Goal: Information Seeking & Learning: Learn about a topic

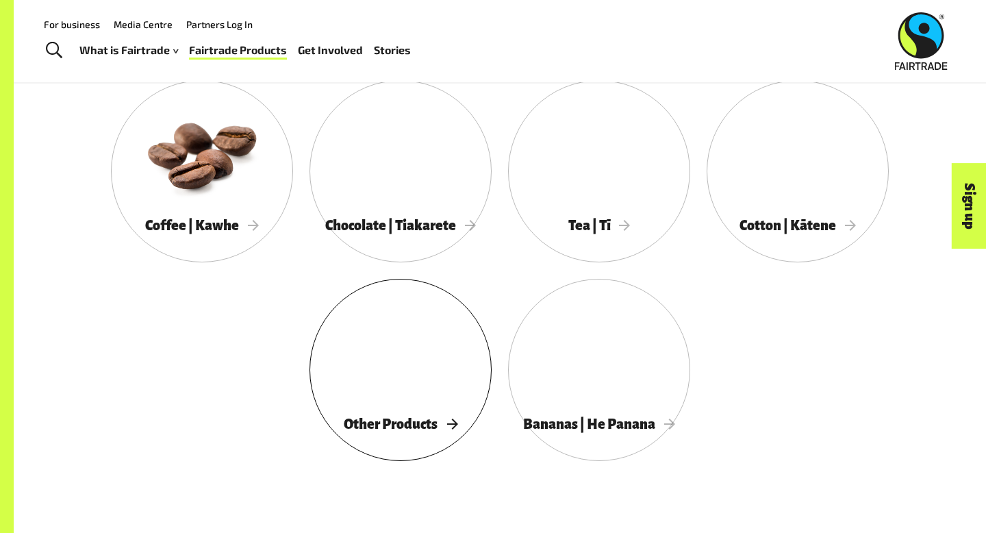
scroll to position [739, 0]
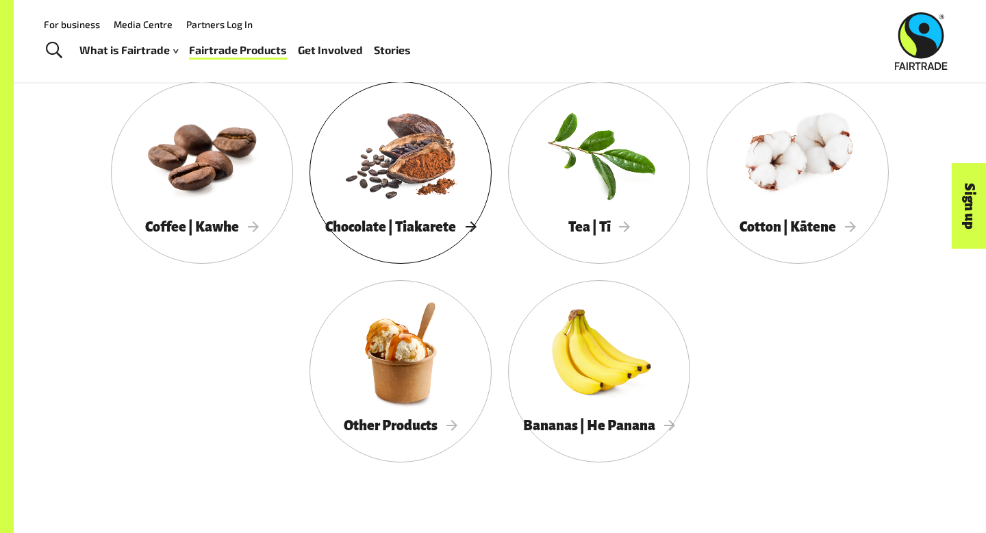
click at [457, 178] on div at bounding box center [400, 153] width 182 height 118
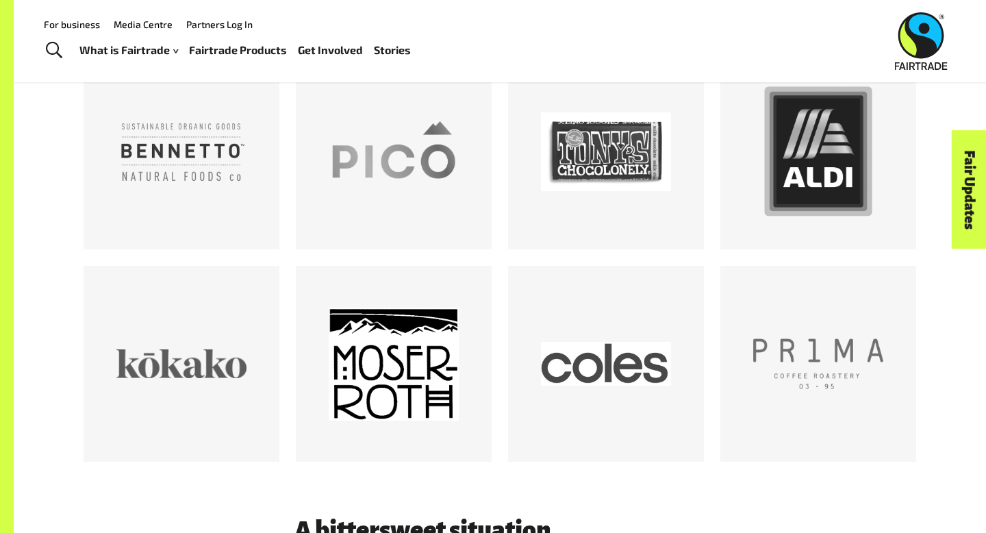
scroll to position [725, 0]
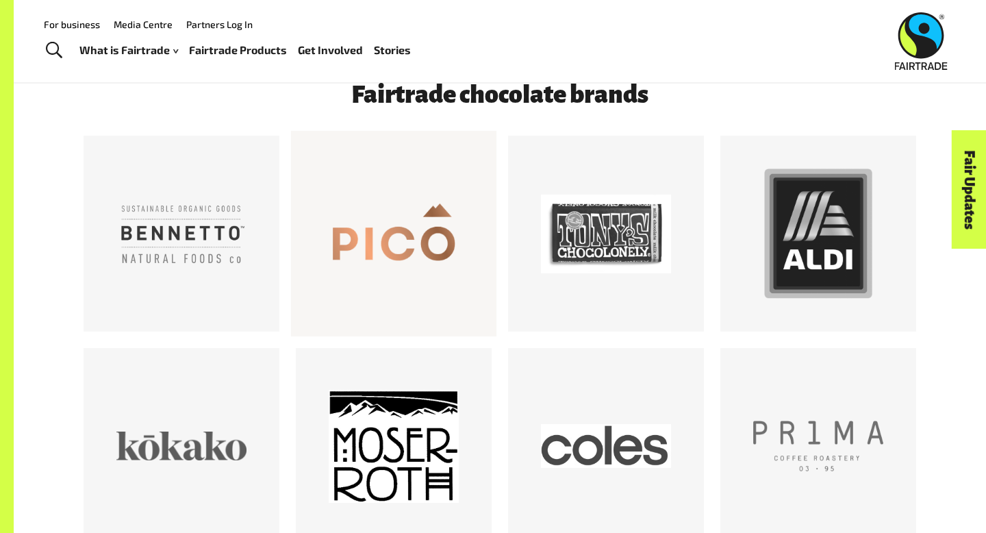
click at [398, 246] on div at bounding box center [394, 233] width 130 height 130
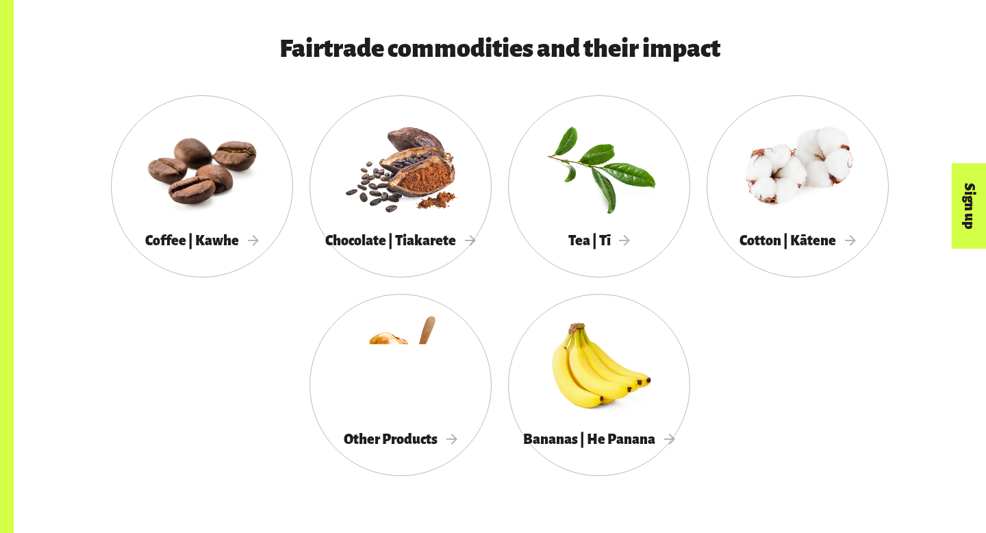
scroll to position [765, 0]
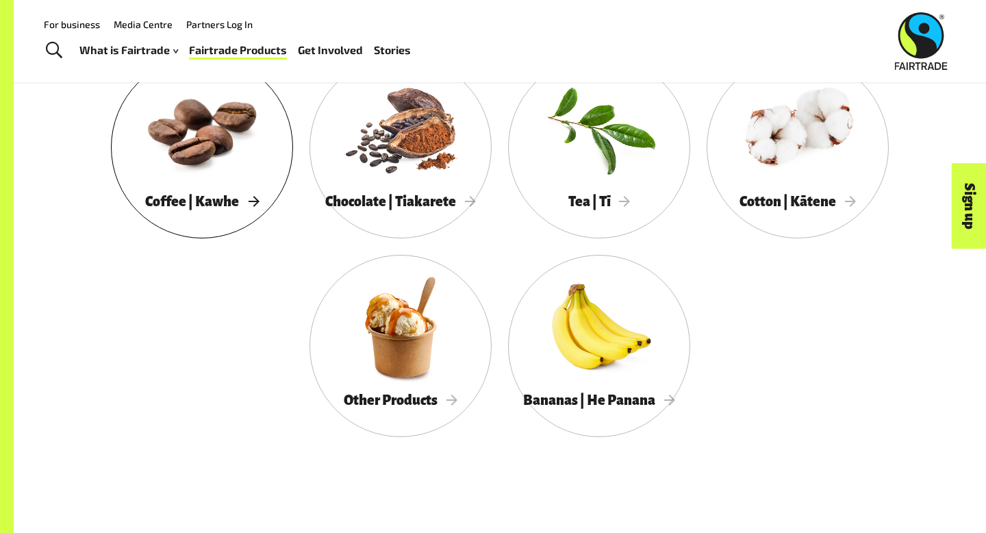
click at [211, 153] on div at bounding box center [202, 128] width 182 height 118
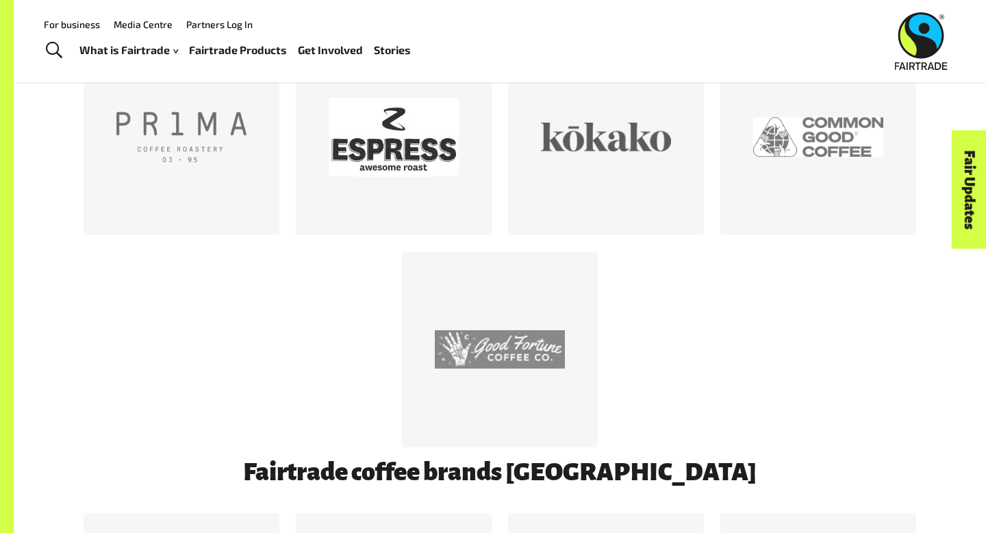
scroll to position [784, 0]
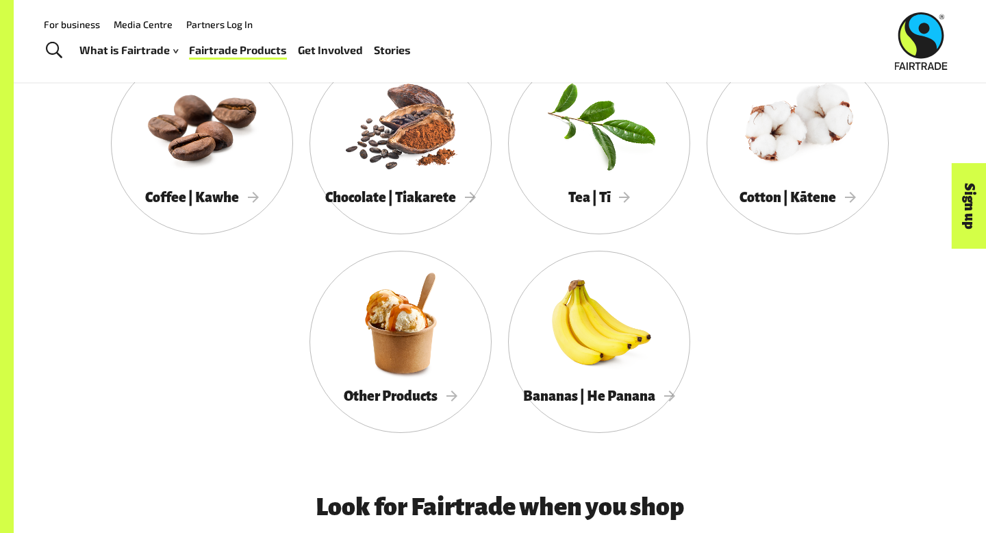
scroll to position [765, 0]
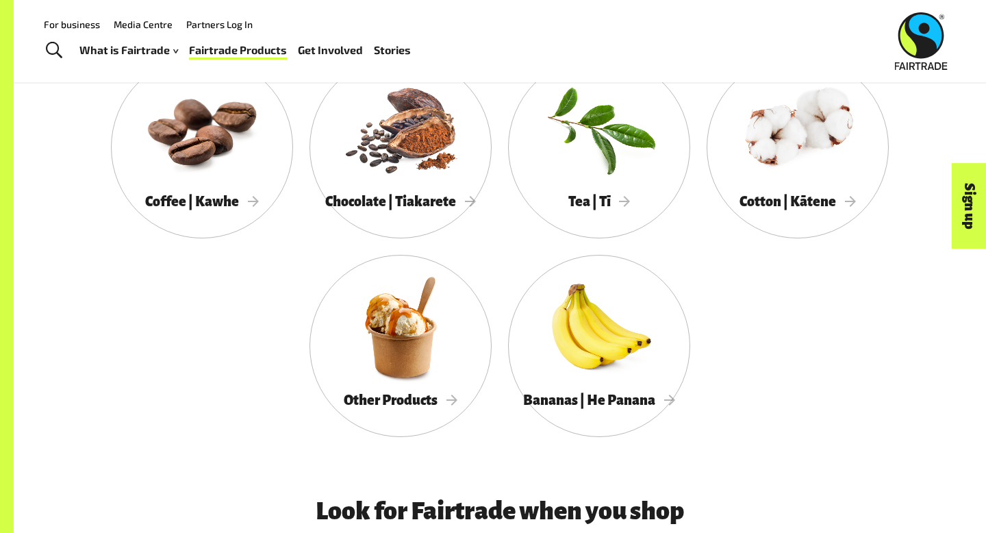
click at [391, 243] on div "Coffee | Kawhe Chocolate | Tiakarete Tea | Tī Cotton | Kātene Other Products Ba…" at bounding box center [500, 254] width 854 height 397
click at [401, 188] on div "Chocolate | Tiakarete" at bounding box center [400, 202] width 182 height 28
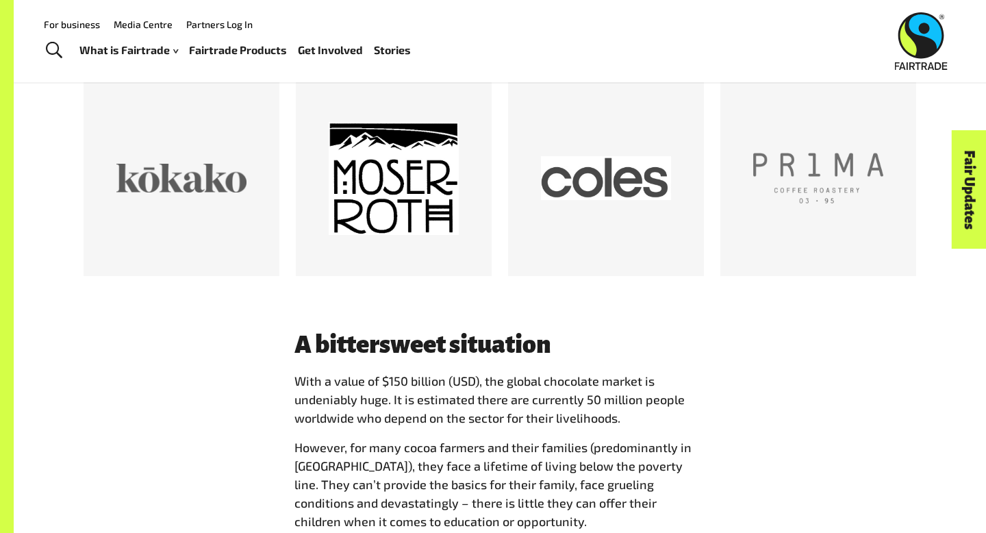
scroll to position [937, 0]
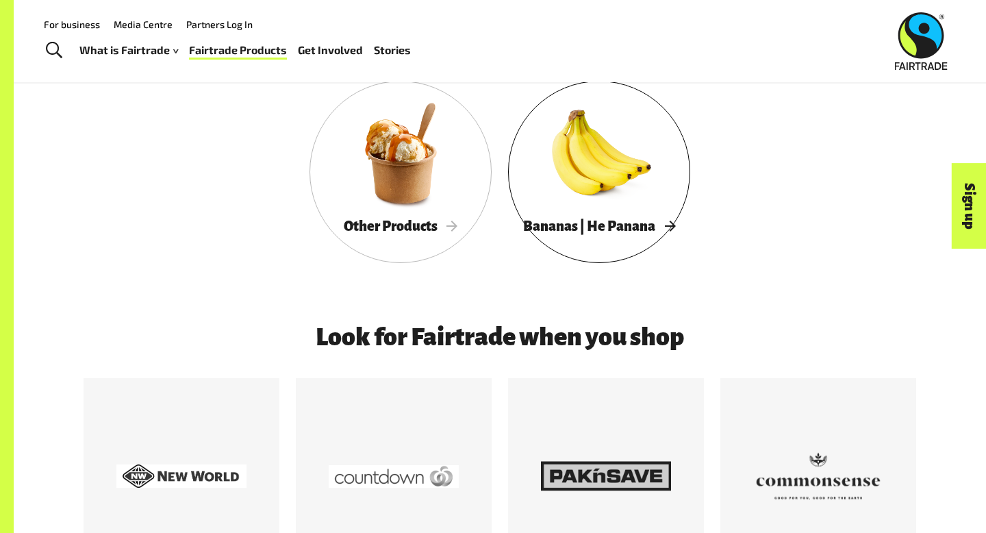
click at [546, 145] on div at bounding box center [599, 153] width 182 height 118
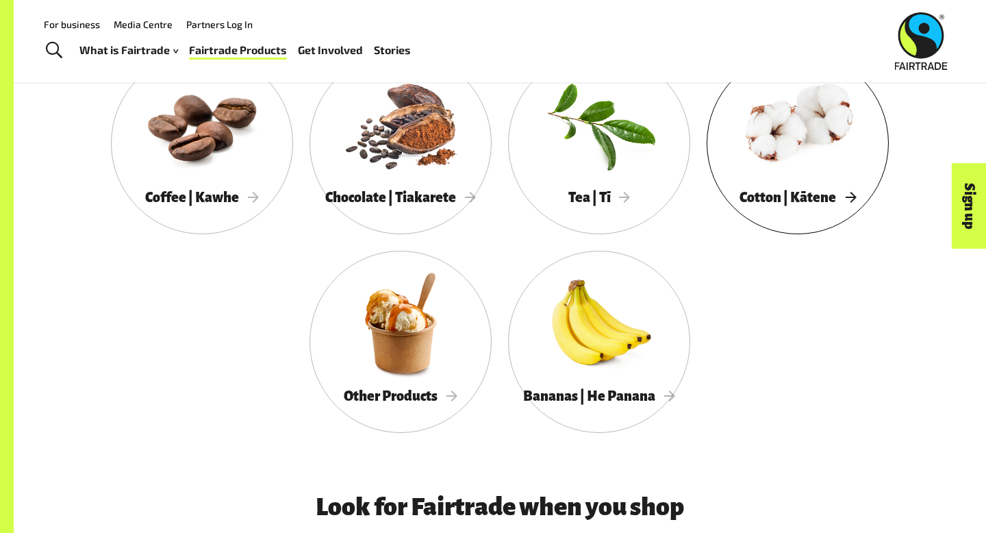
scroll to position [765, 0]
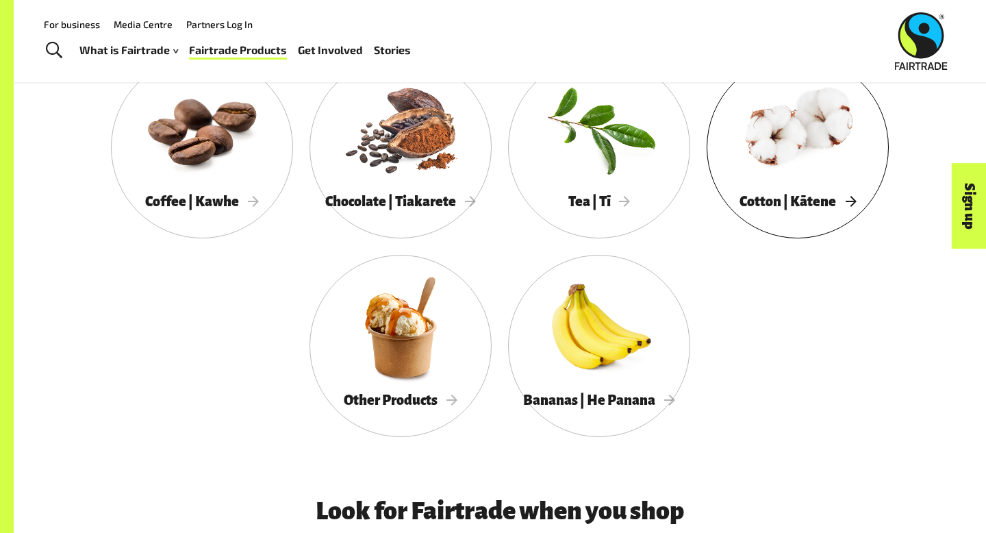
click at [845, 181] on div at bounding box center [797, 128] width 182 height 118
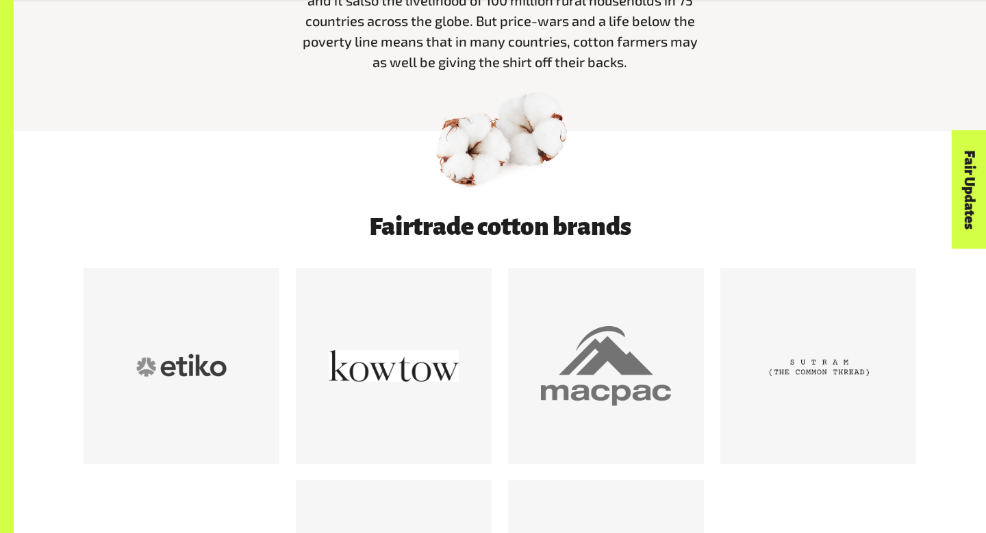
scroll to position [580, 0]
